Goal: Task Accomplishment & Management: Manage account settings

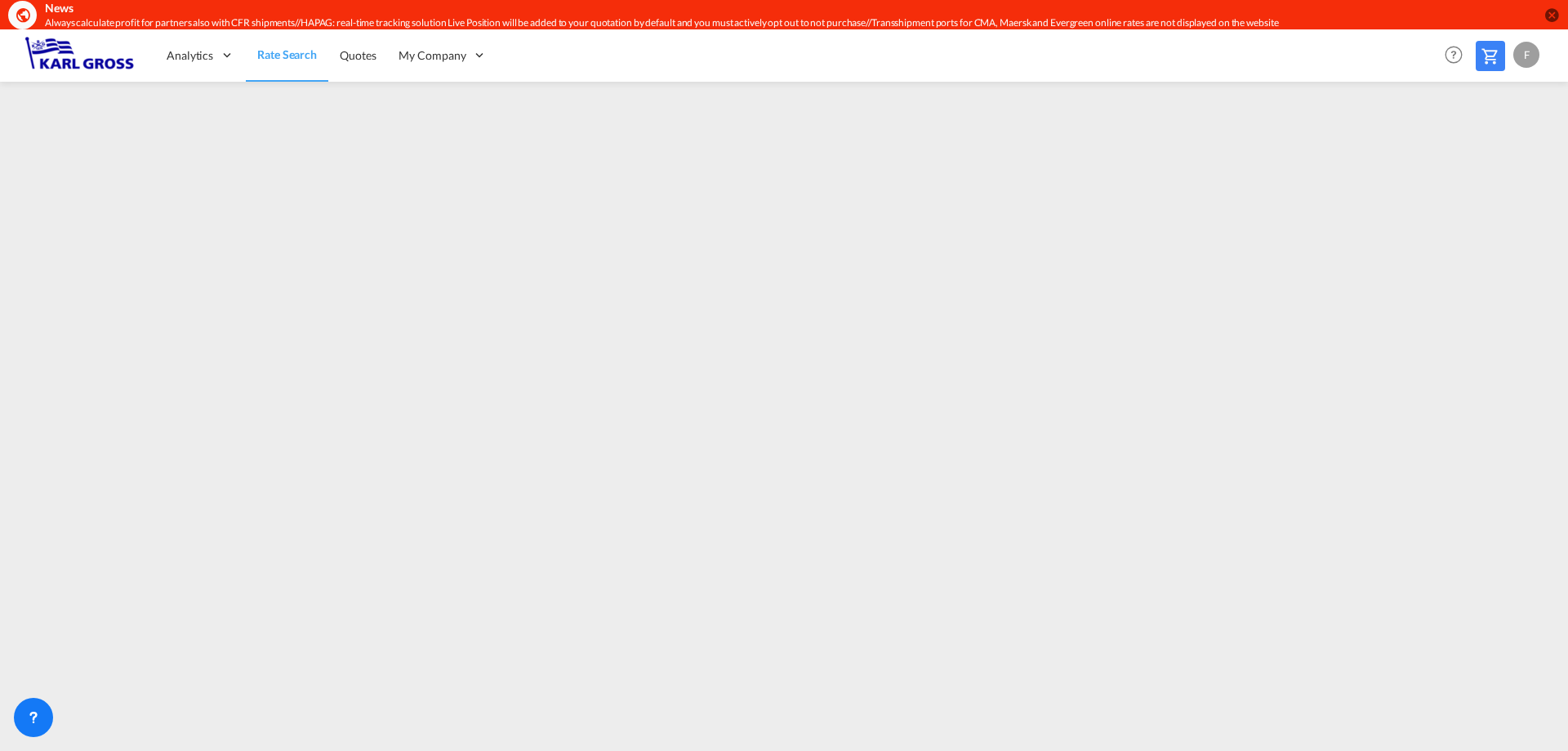
click at [1528, 56] on div "F" at bounding box center [1526, 54] width 26 height 26
click at [1511, 106] on button "My Profile" at bounding box center [1508, 101] width 107 height 32
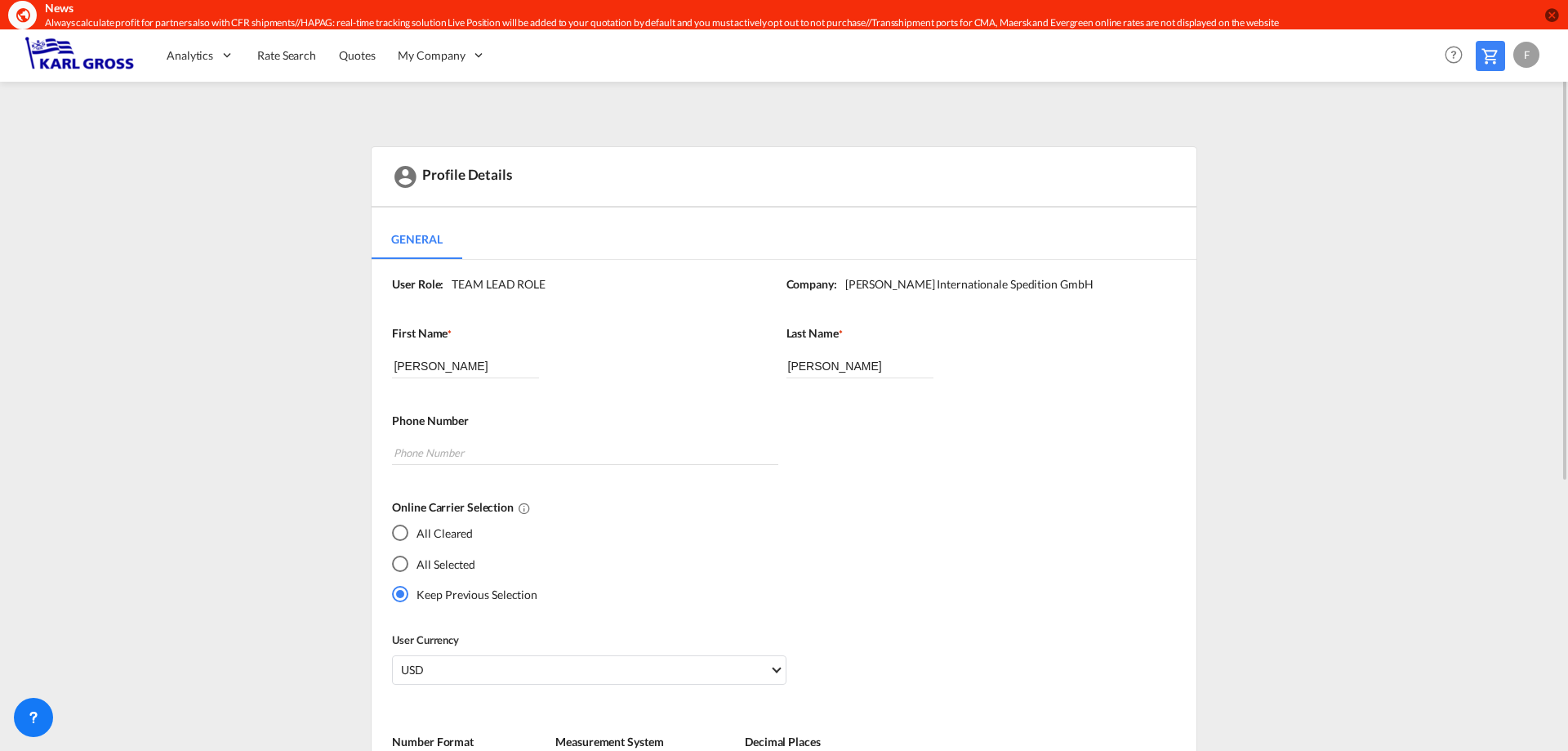
click at [106, 67] on img at bounding box center [79, 55] width 110 height 37
click at [92, 61] on img at bounding box center [79, 55] width 110 height 37
